Goal: Task Accomplishment & Management: Manage account settings

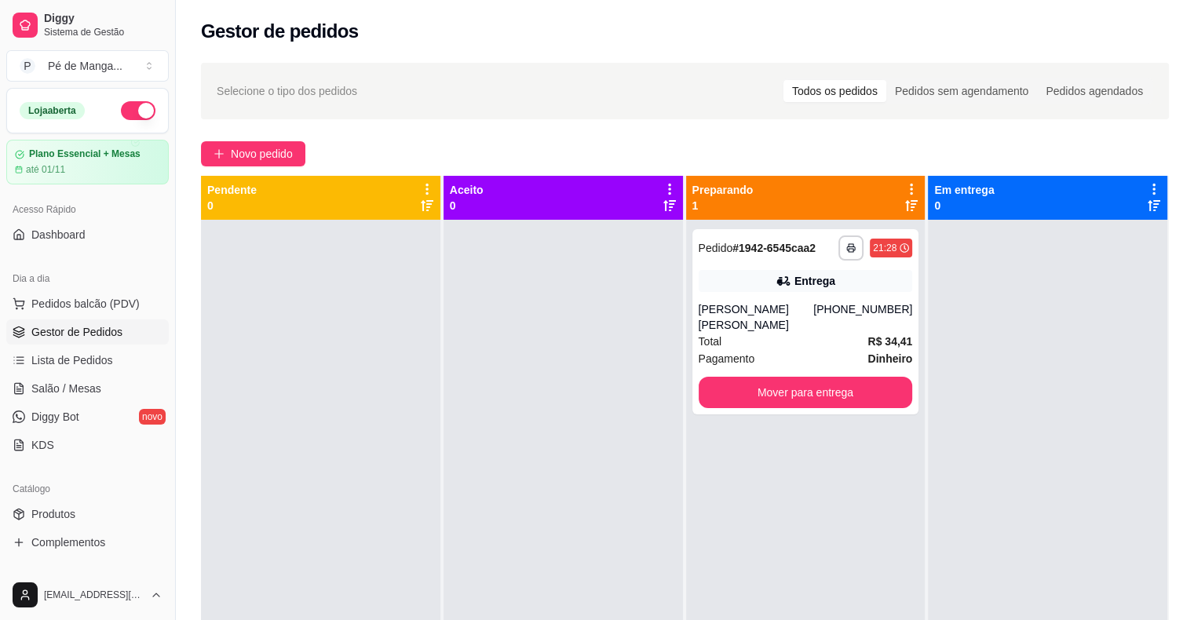
scroll to position [78, 0]
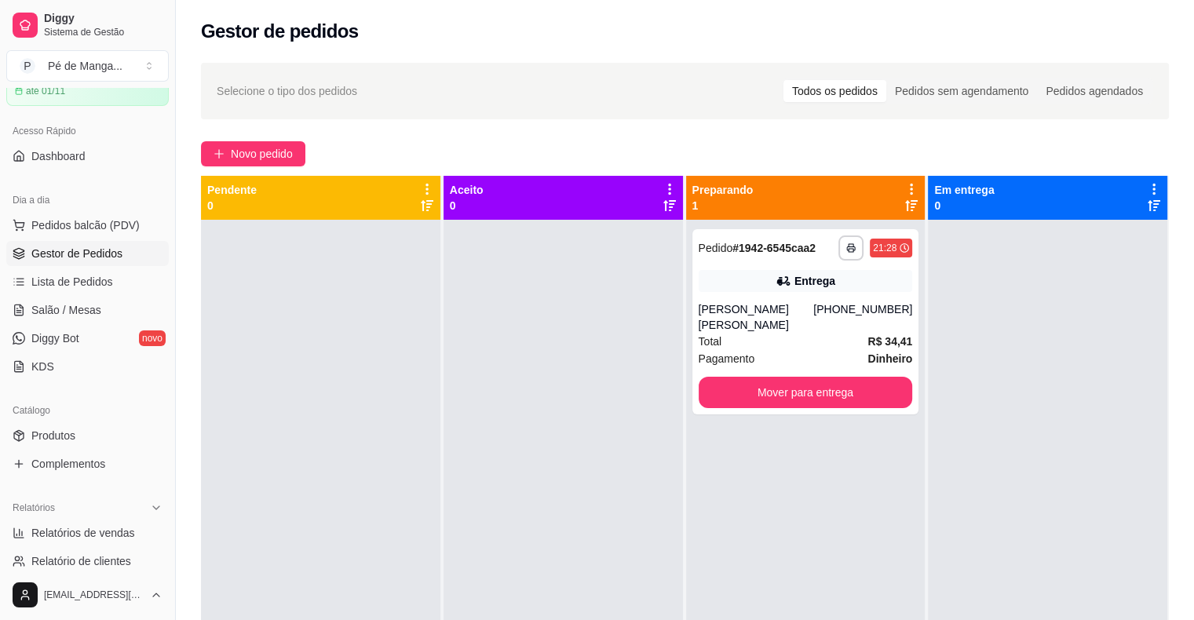
drag, startPoint x: 1000, startPoint y: 39, endPoint x: 936, endPoint y: 93, distance: 84.1
click at [992, 49] on div "Gestor de pedidos" at bounding box center [685, 26] width 1018 height 53
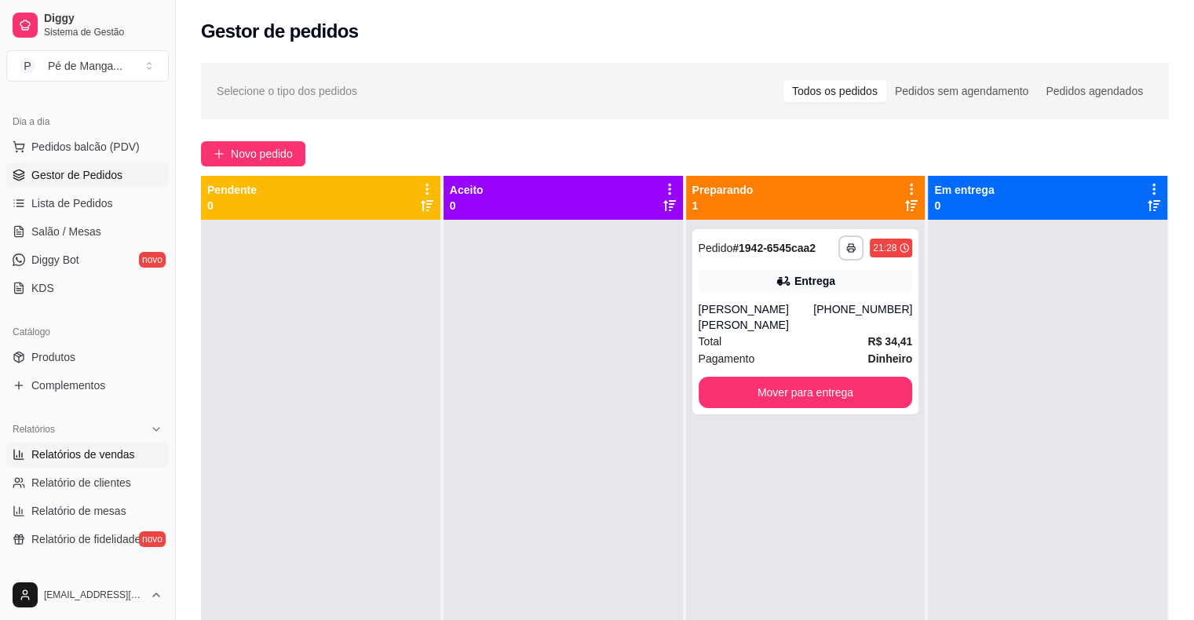
click at [104, 457] on span "Relatórios de vendas" at bounding box center [83, 455] width 104 height 16
select select "ALL"
select select "0"
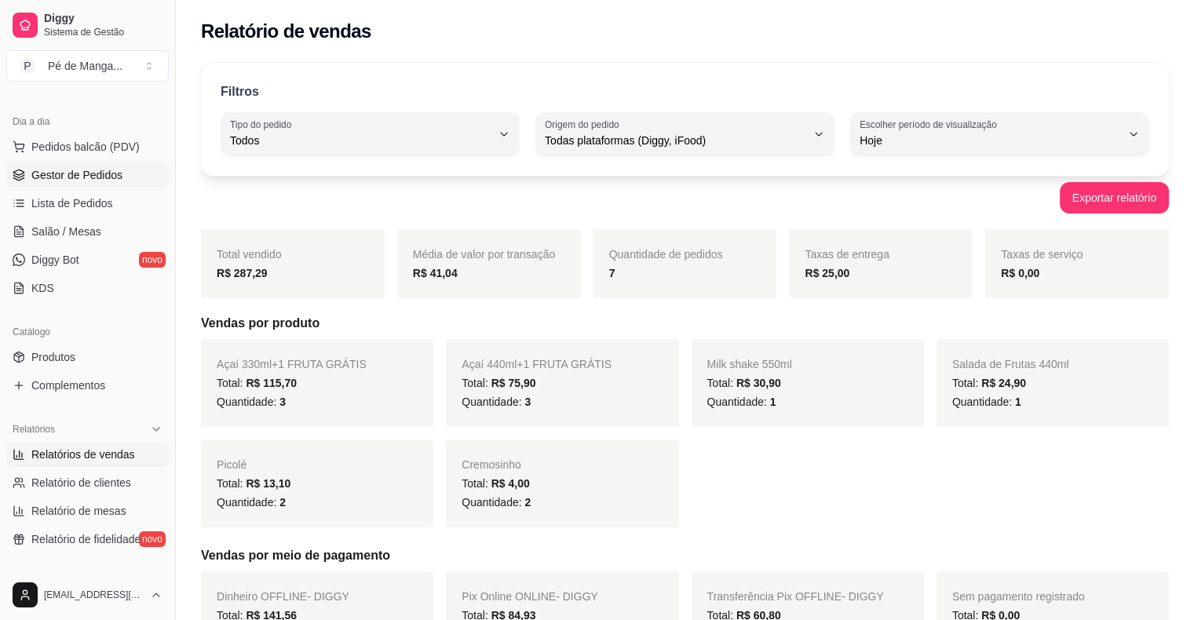
click at [130, 177] on link "Gestor de Pedidos" at bounding box center [87, 174] width 162 height 25
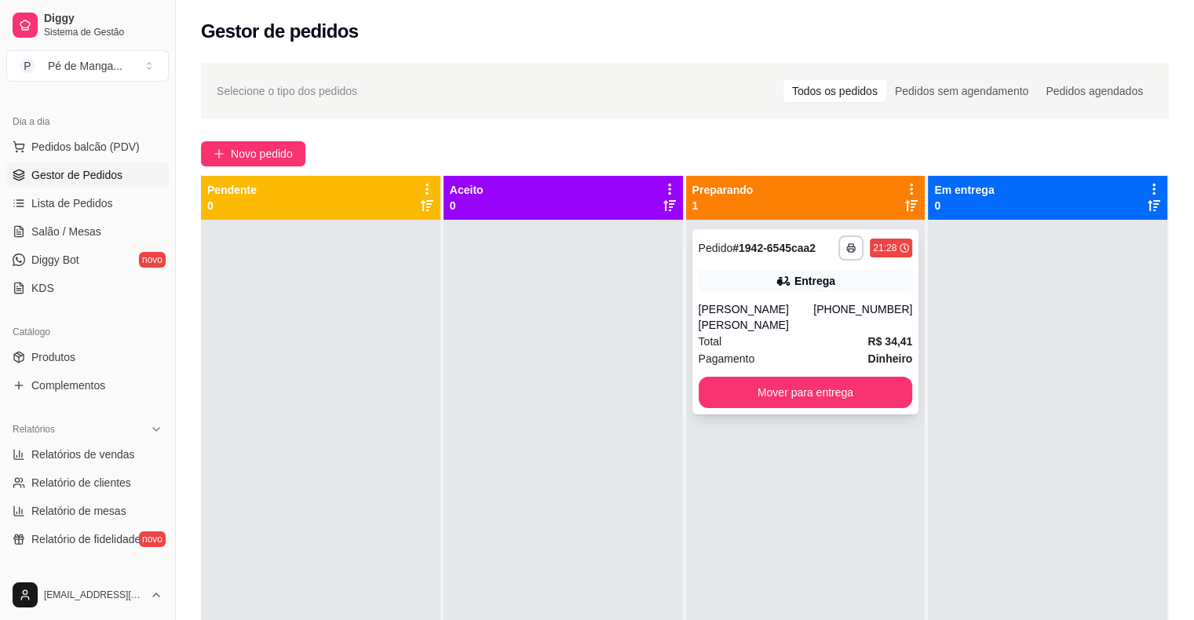
click at [758, 330] on div "[PERSON_NAME] [PERSON_NAME]" at bounding box center [756, 316] width 115 height 31
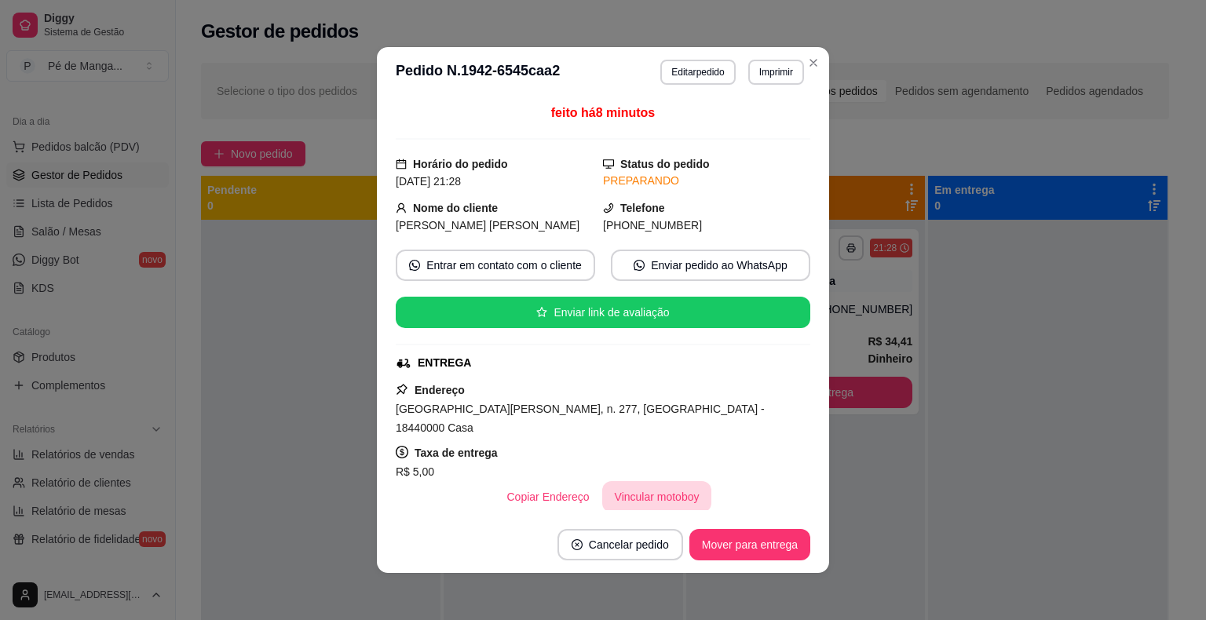
click at [637, 481] on button "Vincular motoboy" at bounding box center [657, 496] width 110 height 31
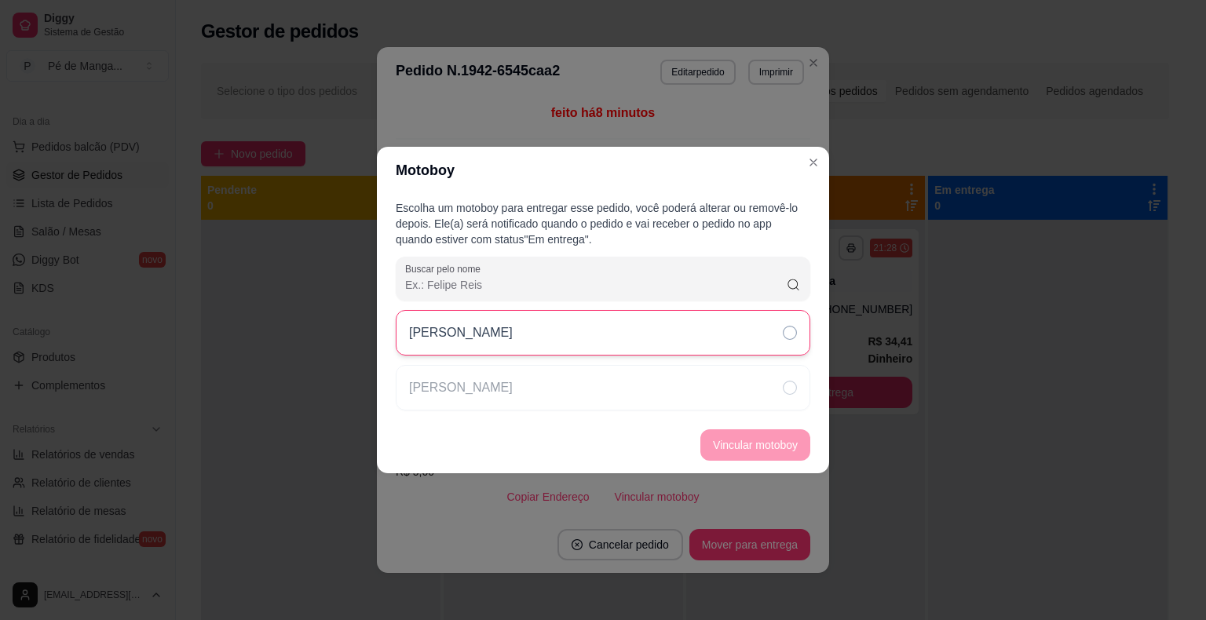
click at [691, 347] on div "[PERSON_NAME]" at bounding box center [603, 333] width 414 height 46
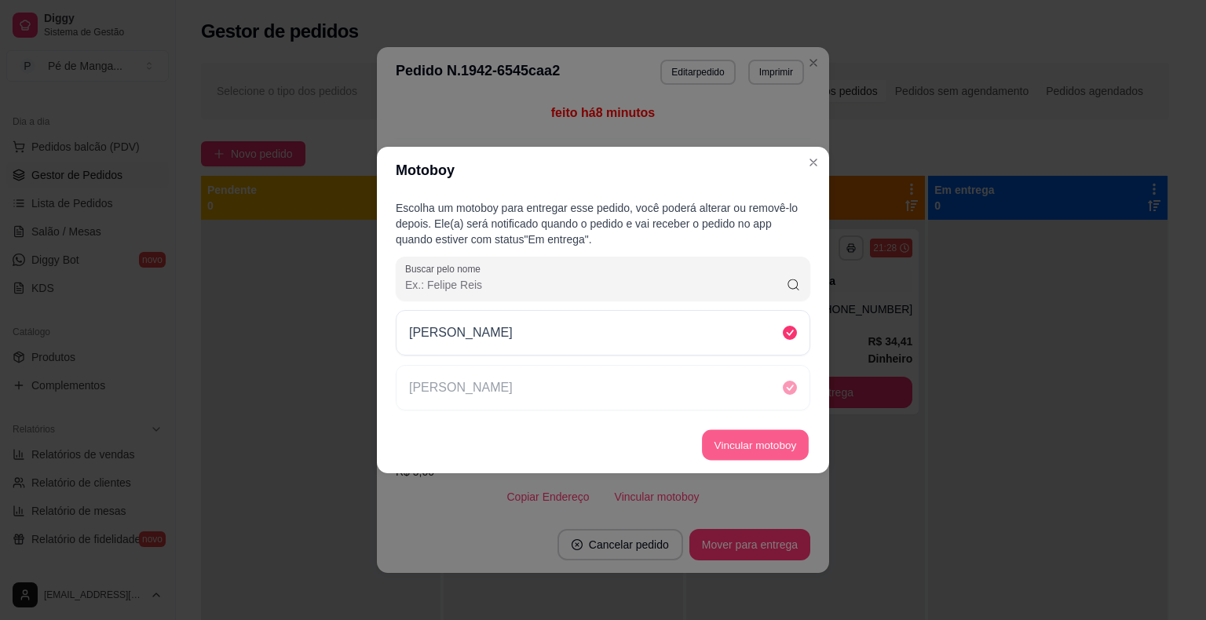
click at [735, 433] on button "Vincular motoboy" at bounding box center [755, 445] width 107 height 31
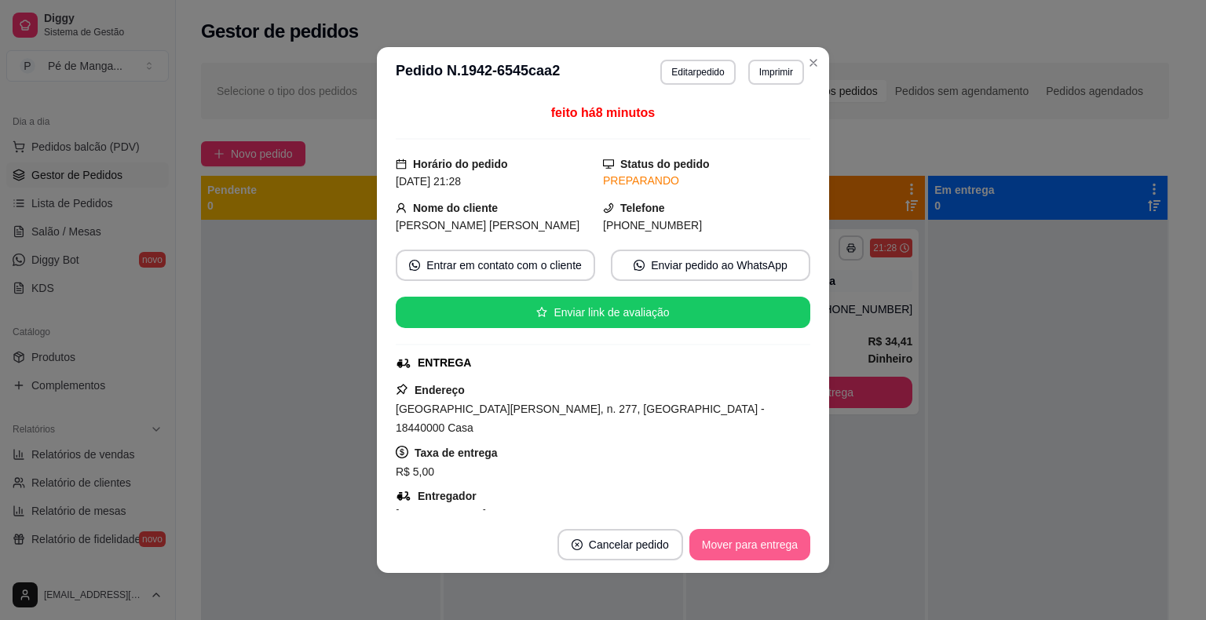
click at [702, 547] on button "Mover para entrega" at bounding box center [749, 544] width 121 height 31
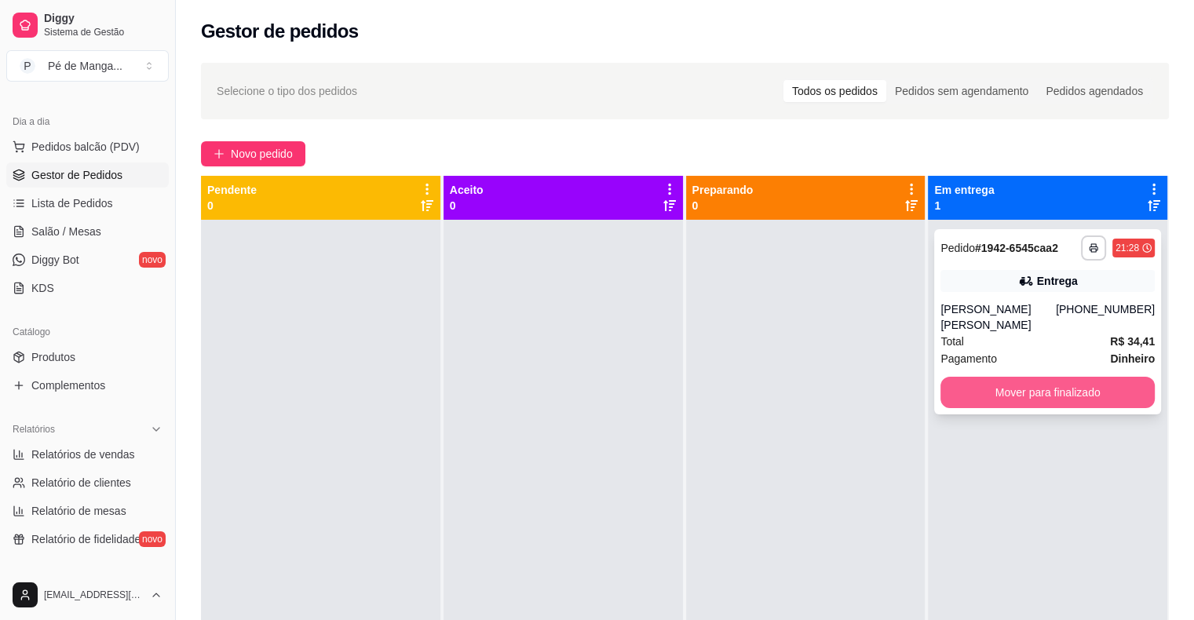
click at [1000, 388] on button "Mover para finalizado" at bounding box center [1047, 392] width 214 height 31
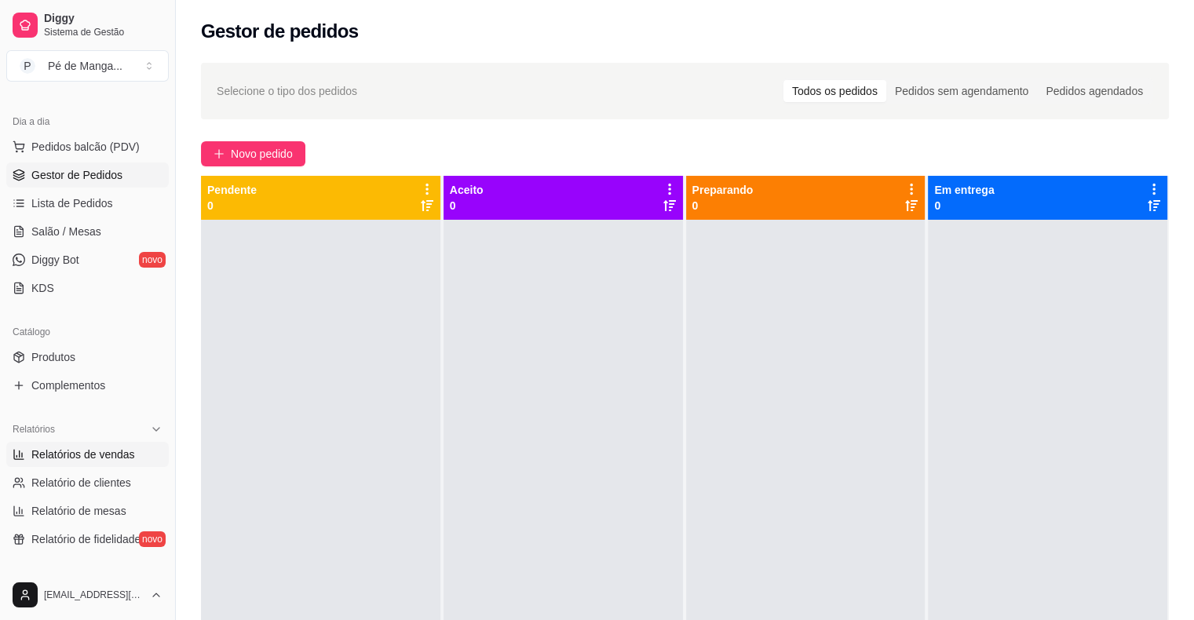
click at [108, 451] on span "Relatórios de vendas" at bounding box center [83, 455] width 104 height 16
select select "ALL"
select select "0"
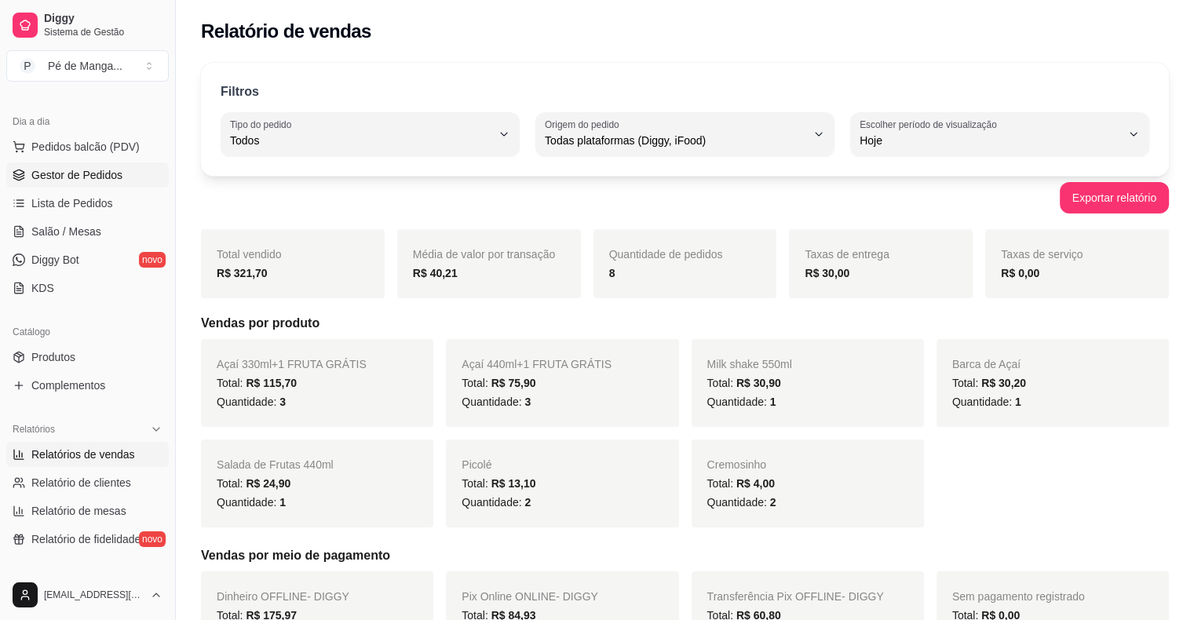
click at [109, 175] on span "Gestor de Pedidos" at bounding box center [76, 175] width 91 height 16
